Goal: Task Accomplishment & Management: Use online tool/utility

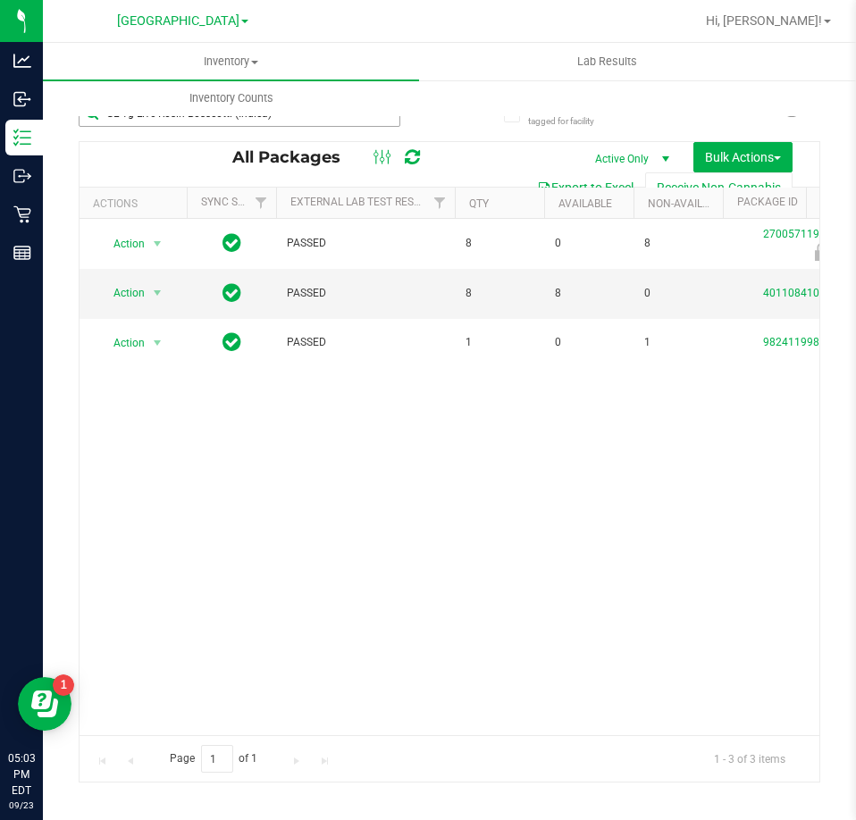
click at [190, 119] on input "GL 1g Live Rosin Bosscotti (Indica)" at bounding box center [240, 113] width 322 height 27
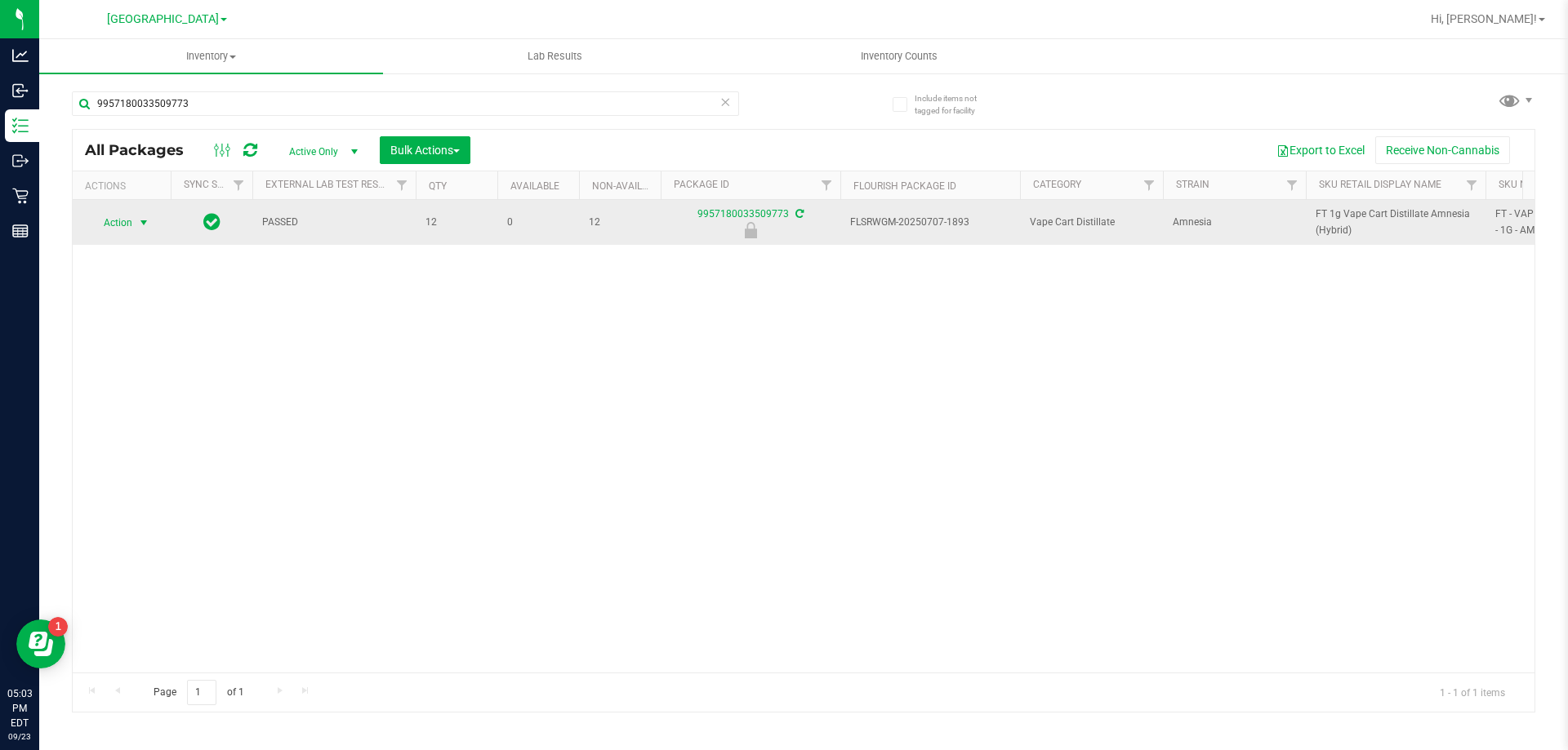
type input "9957180033509773"
click at [145, 223] on span "select" at bounding box center [143, 223] width 13 height 13
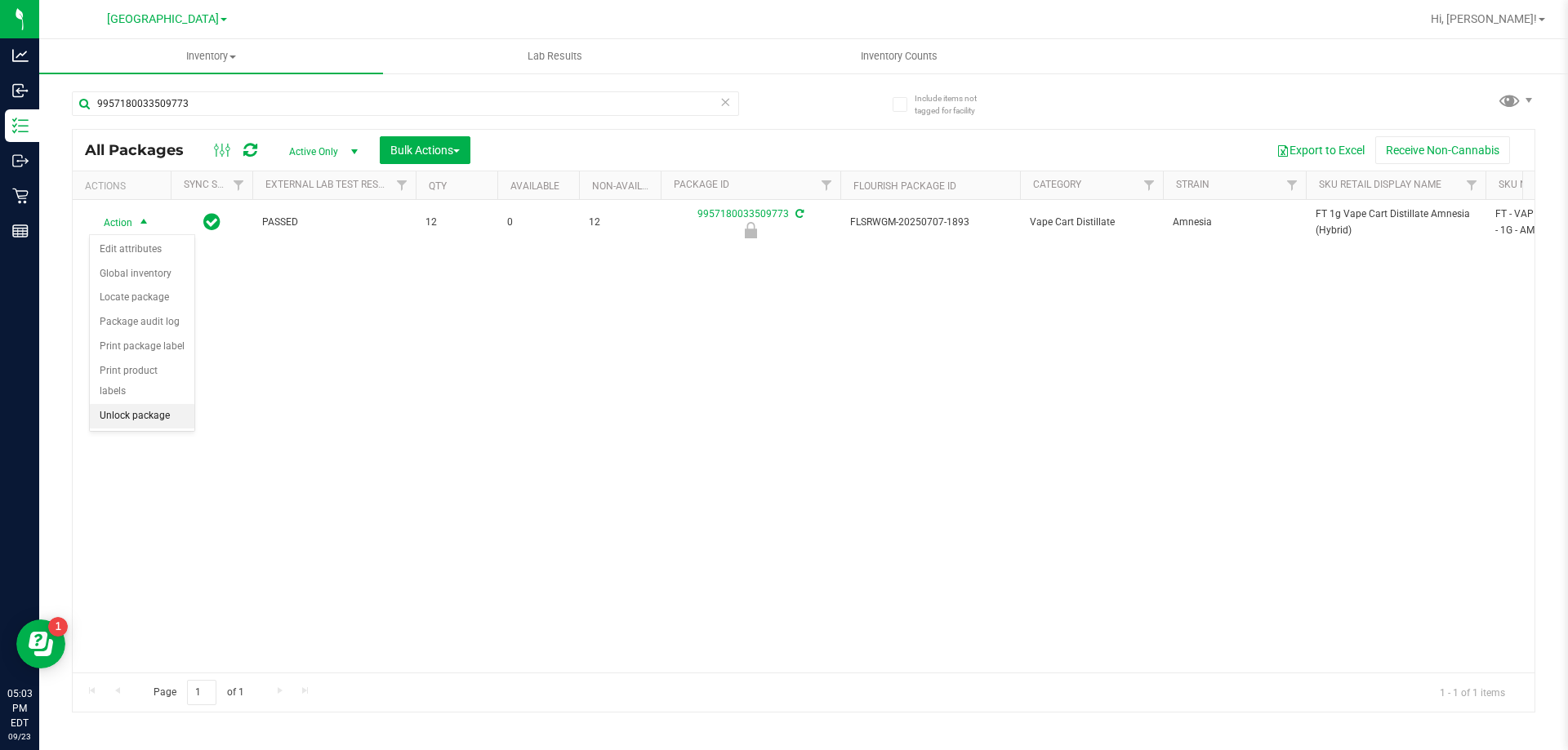
click at [135, 404] on li "Unlock package" at bounding box center [142, 416] width 104 height 25
